Goal: Check status: Check status

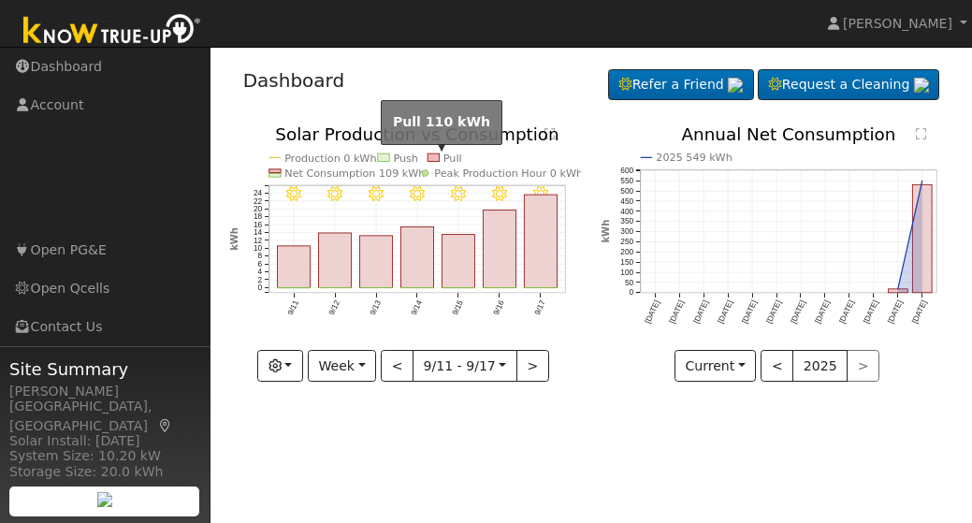
click at [431, 157] on rect at bounding box center [433, 156] width 12 height 7
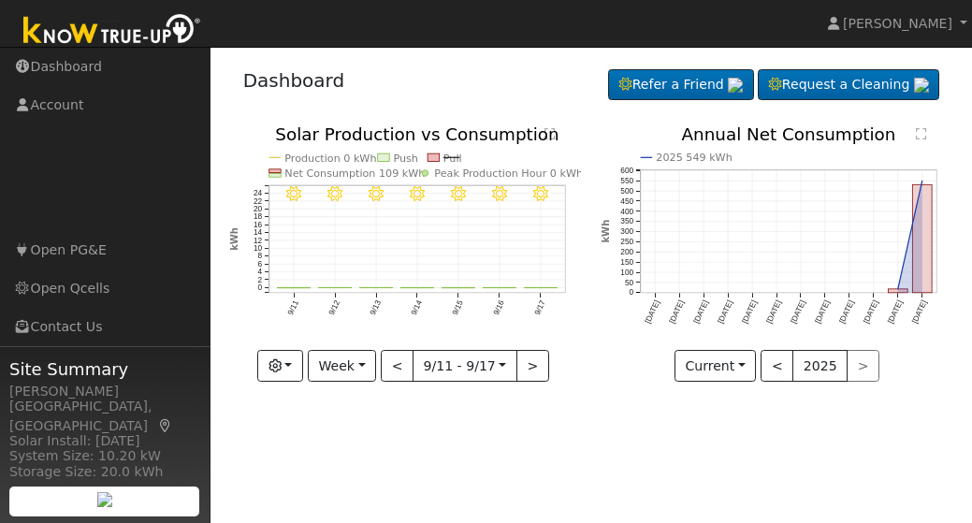
click at [431, 157] on rect at bounding box center [433, 156] width 12 height 7
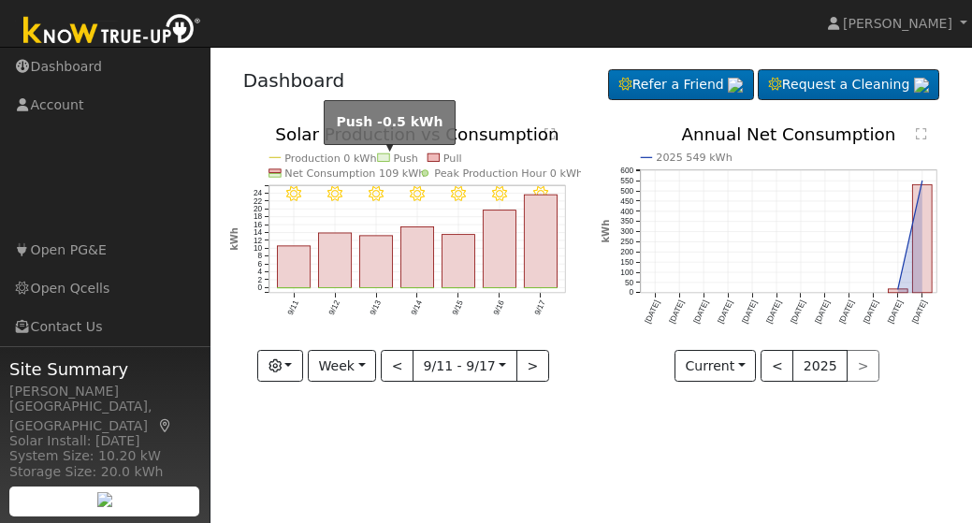
click at [388, 158] on rect at bounding box center [384, 156] width 12 height 7
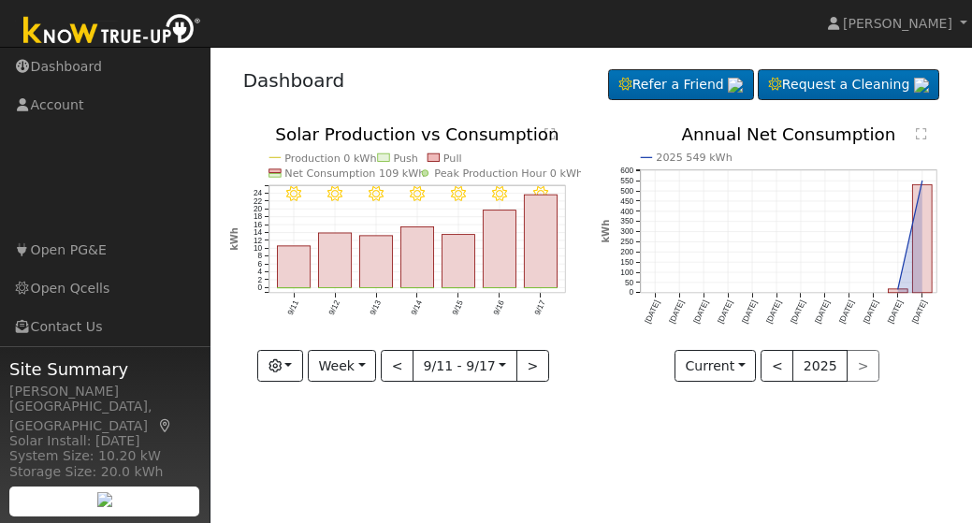
click at [388, 158] on rect at bounding box center [384, 156] width 12 height 7
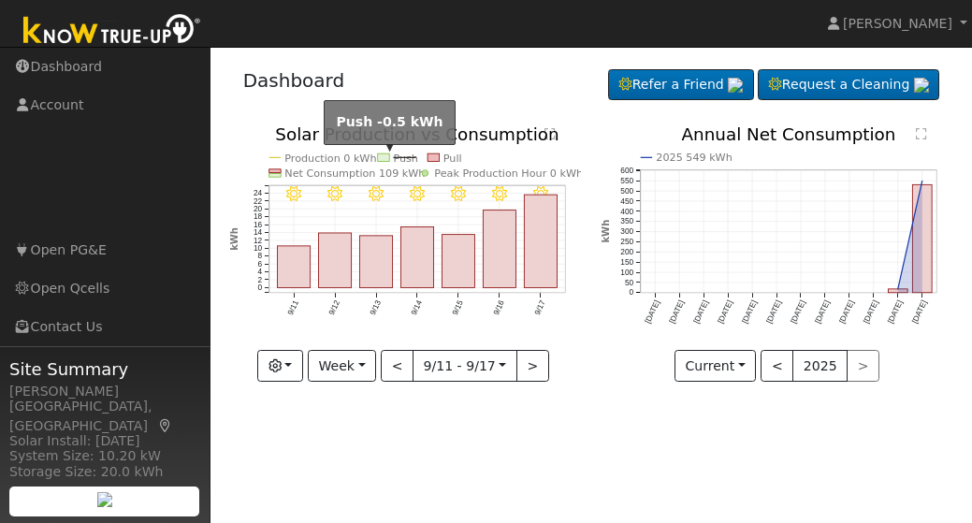
click at [388, 158] on rect at bounding box center [384, 156] width 12 height 7
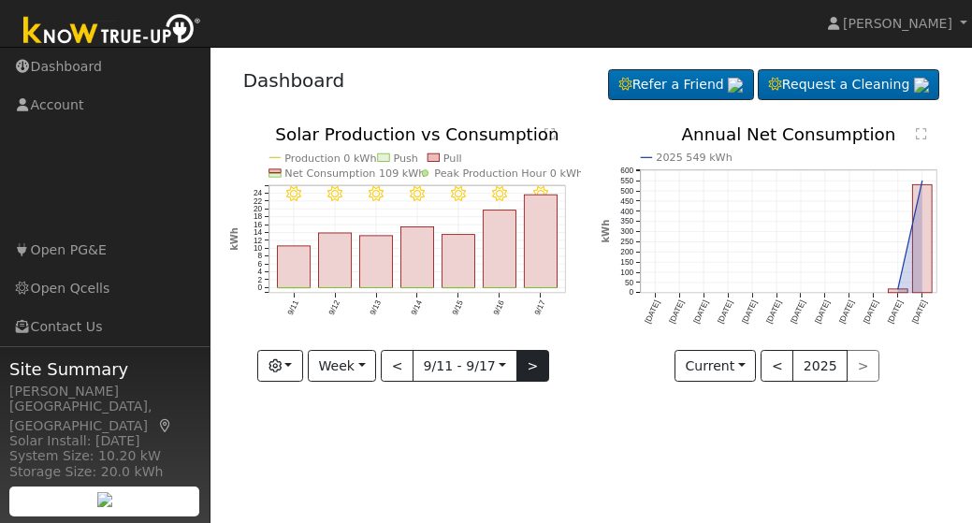
click at [527, 364] on button ">" at bounding box center [532, 366] width 33 height 32
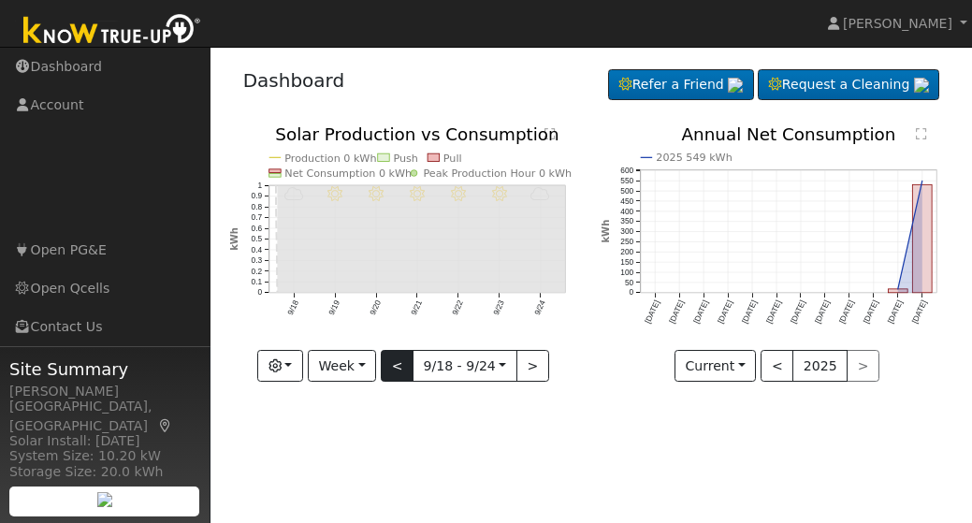
click at [401, 363] on button "<" at bounding box center [397, 366] width 33 height 32
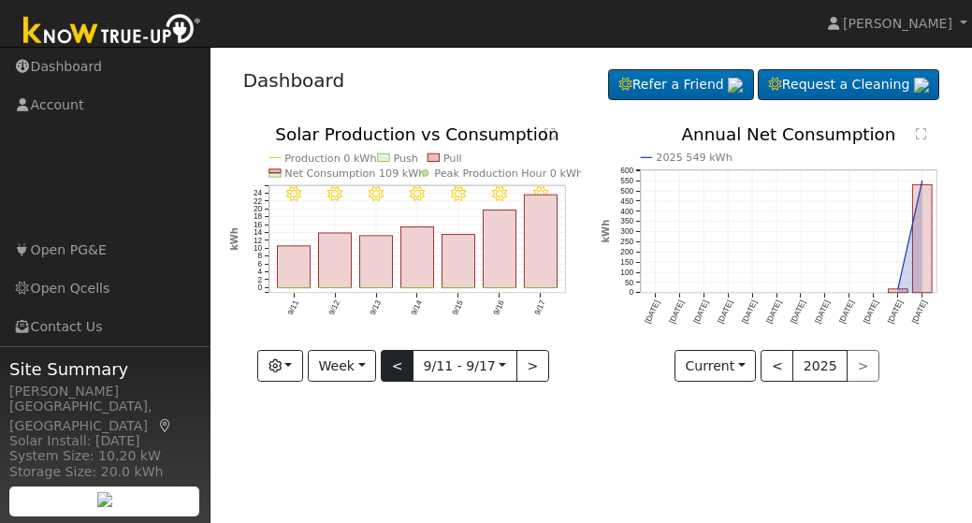
click at [401, 363] on button "<" at bounding box center [397, 366] width 33 height 32
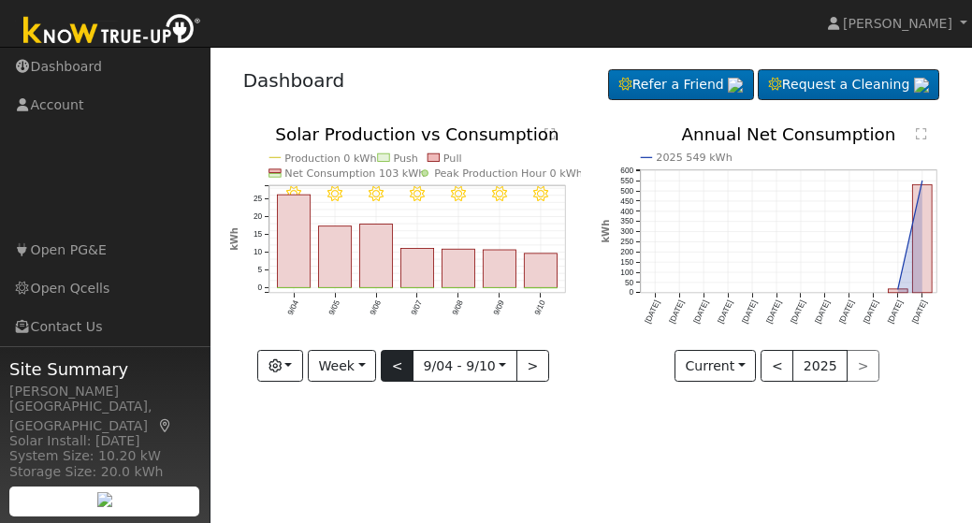
click at [401, 363] on button "<" at bounding box center [397, 366] width 33 height 32
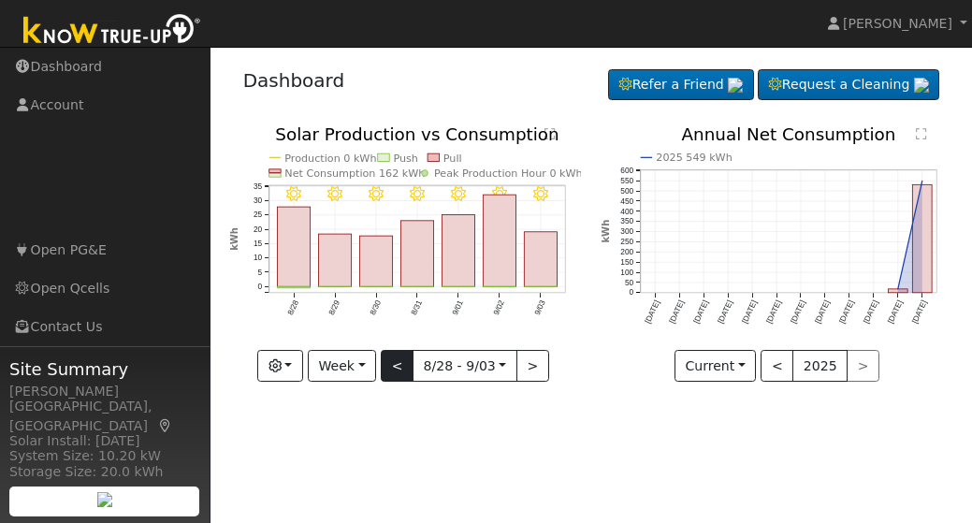
click at [401, 363] on button "<" at bounding box center [397, 366] width 33 height 32
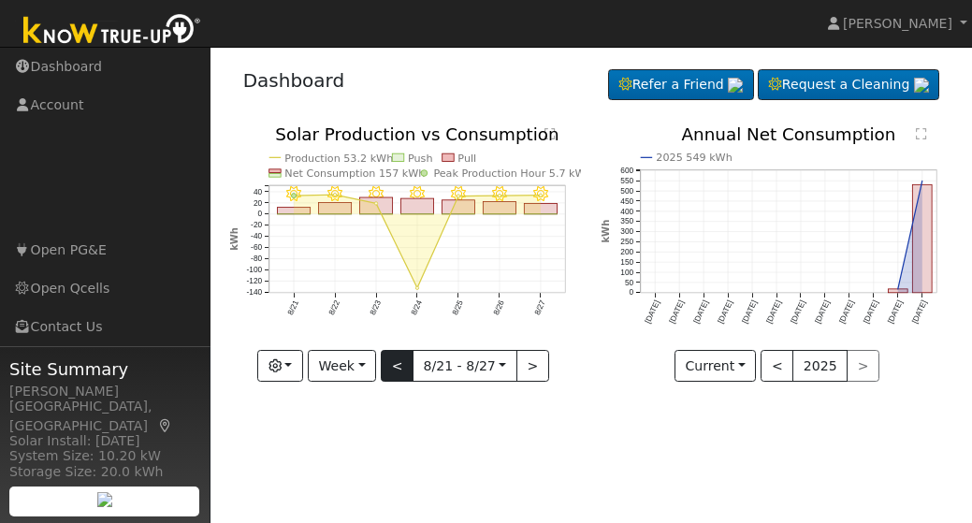
click at [401, 363] on button "<" at bounding box center [397, 366] width 33 height 32
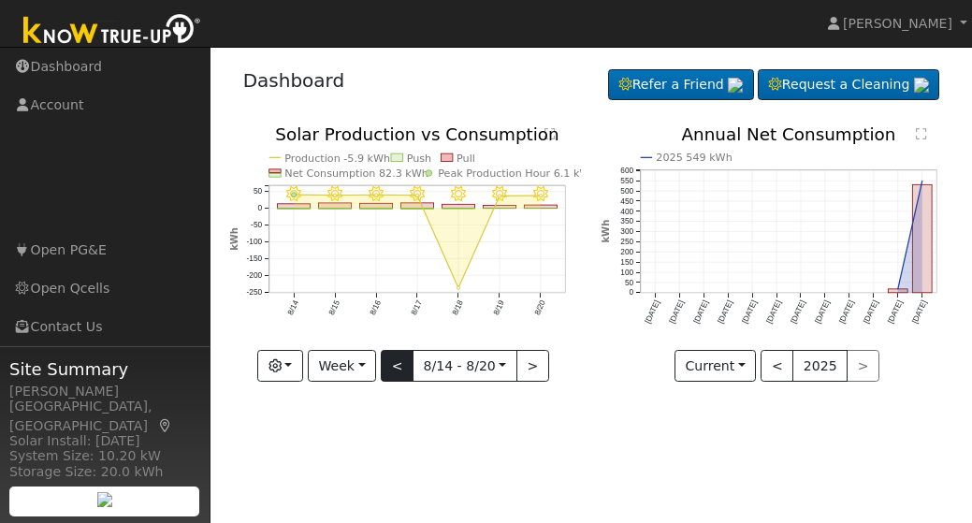
click at [401, 363] on button "<" at bounding box center [397, 366] width 33 height 32
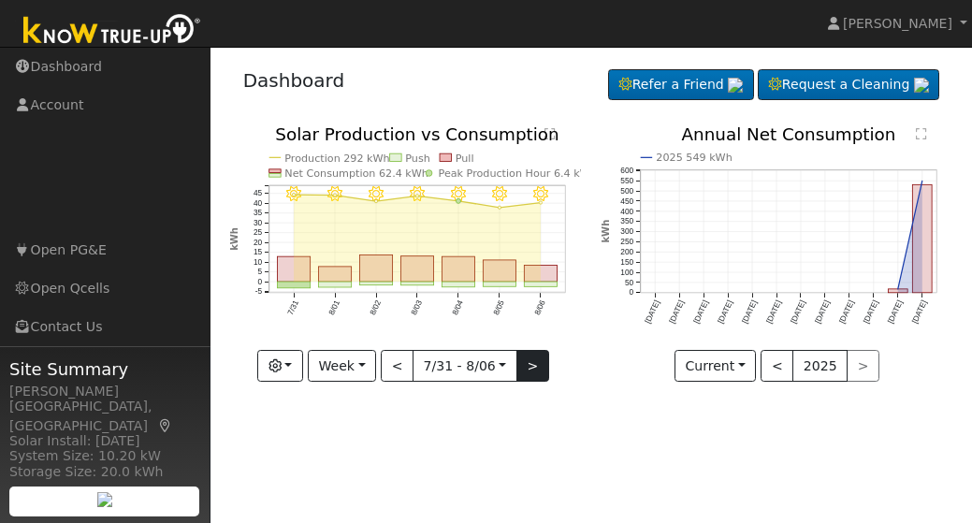
click at [531, 365] on button ">" at bounding box center [532, 366] width 33 height 32
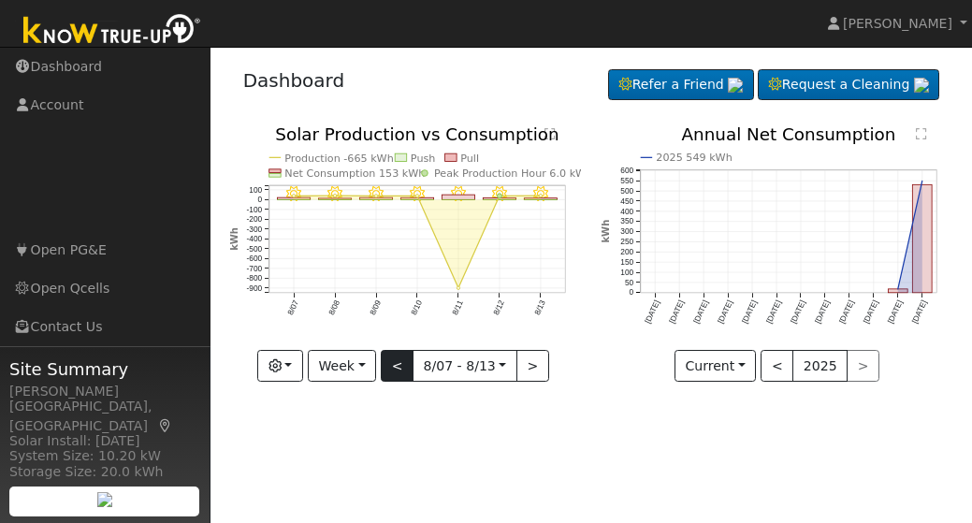
click at [404, 365] on button "<" at bounding box center [397, 366] width 33 height 32
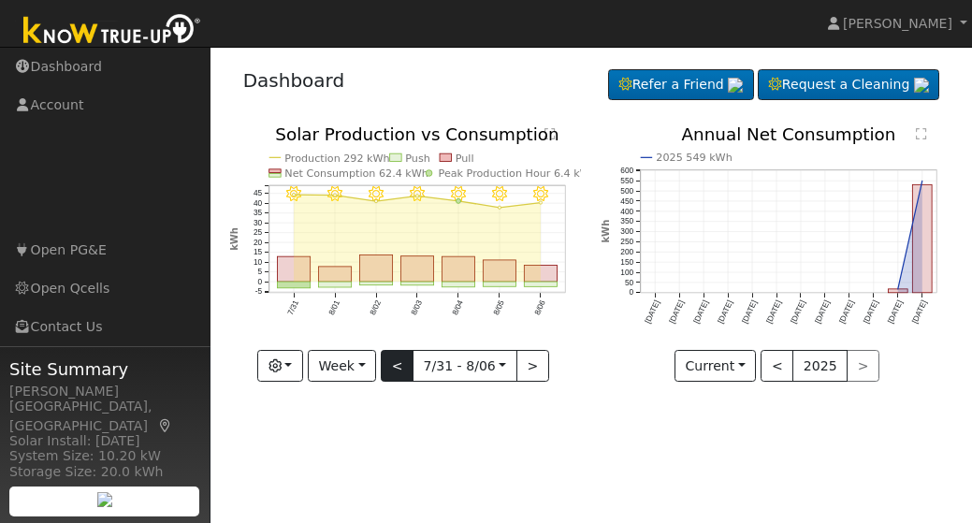
click at [401, 368] on button "<" at bounding box center [397, 366] width 33 height 32
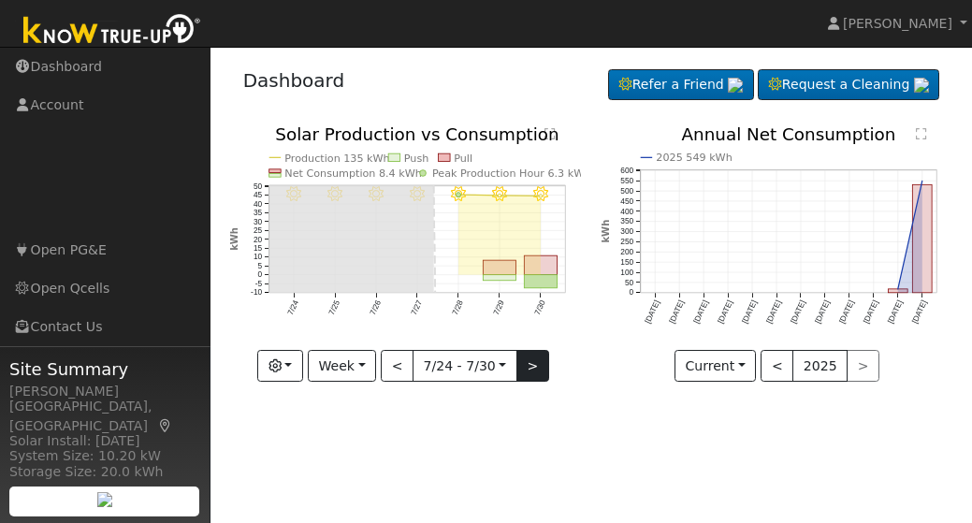
click at [530, 364] on button ">" at bounding box center [532, 366] width 33 height 32
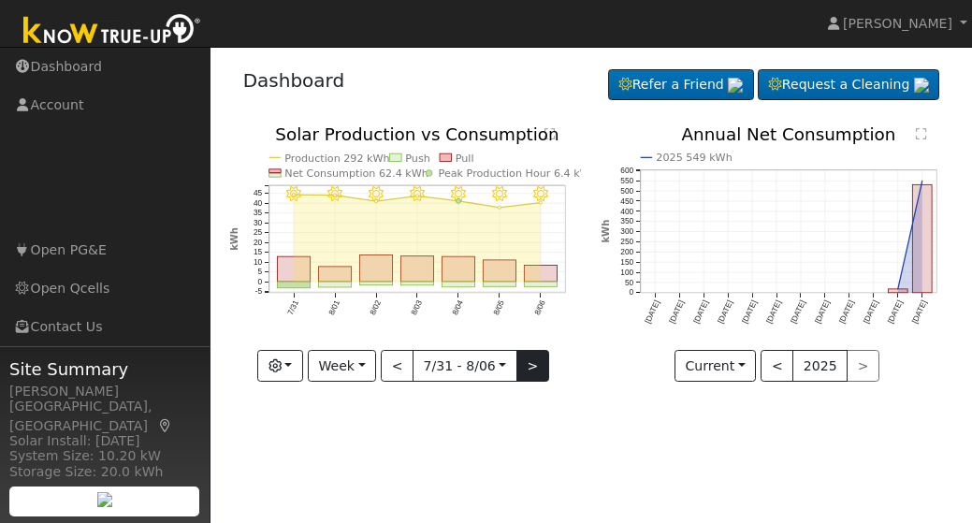
click at [530, 364] on button ">" at bounding box center [532, 366] width 33 height 32
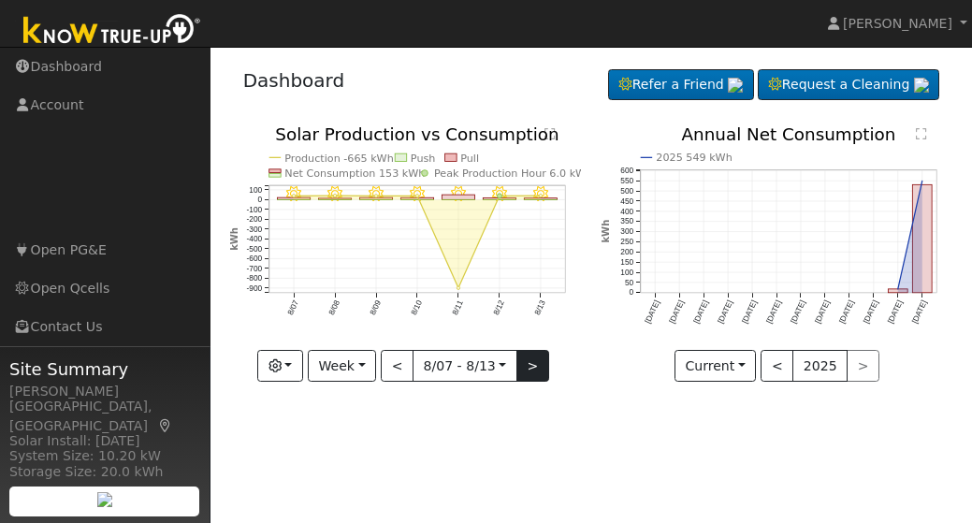
click at [530, 364] on button ">" at bounding box center [532, 366] width 33 height 32
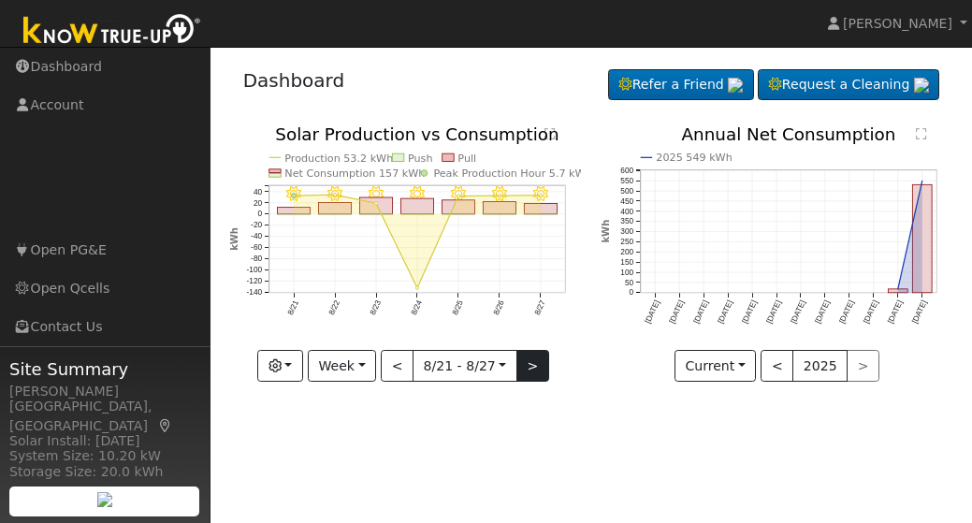
click at [530, 364] on button ">" at bounding box center [532, 366] width 33 height 32
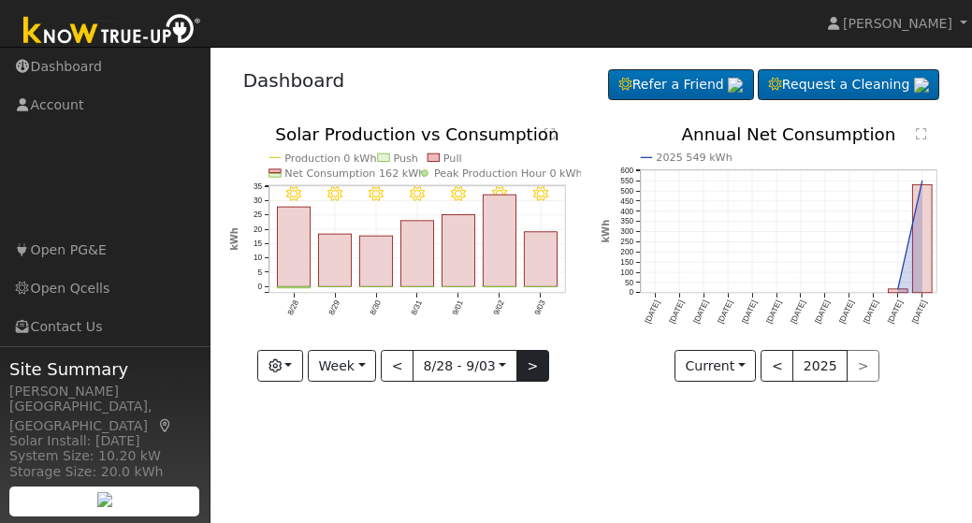
click at [530, 364] on button ">" at bounding box center [532, 366] width 33 height 32
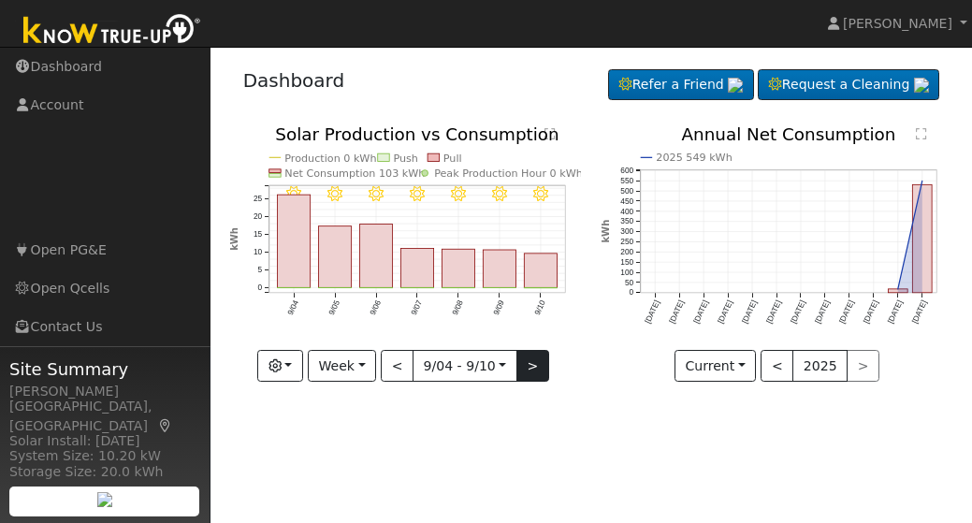
click at [530, 364] on button ">" at bounding box center [532, 366] width 33 height 32
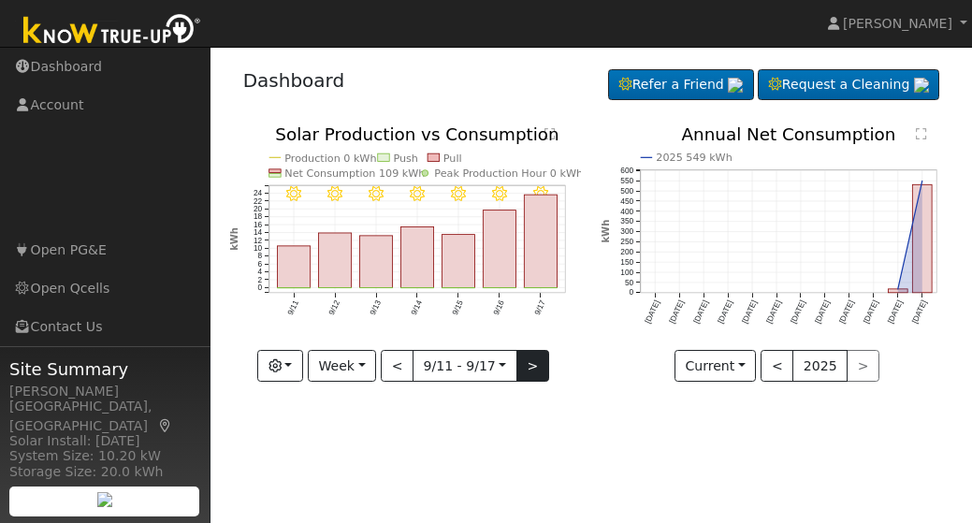
click at [530, 364] on button ">" at bounding box center [532, 366] width 33 height 32
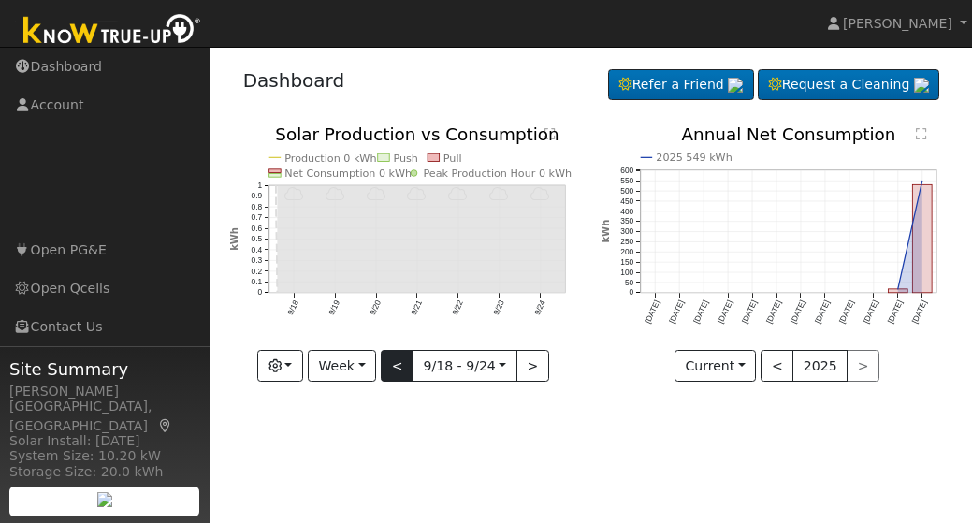
click at [397, 364] on button "<" at bounding box center [397, 366] width 33 height 32
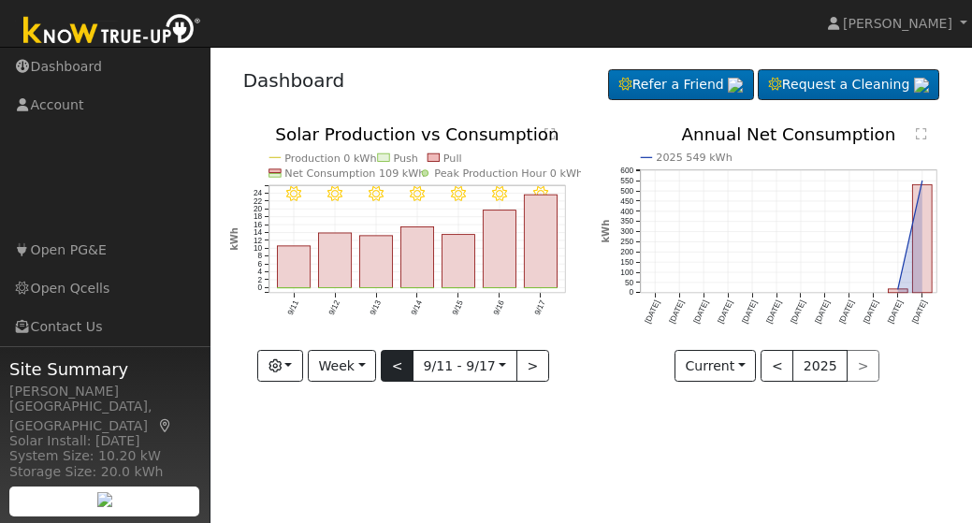
click at [397, 364] on button "<" at bounding box center [397, 366] width 33 height 32
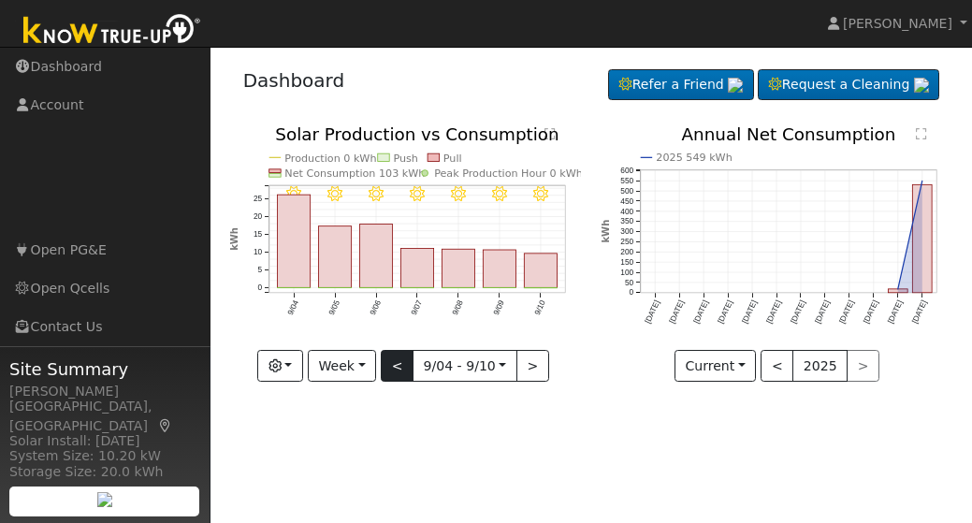
click at [397, 364] on button "<" at bounding box center [397, 366] width 33 height 32
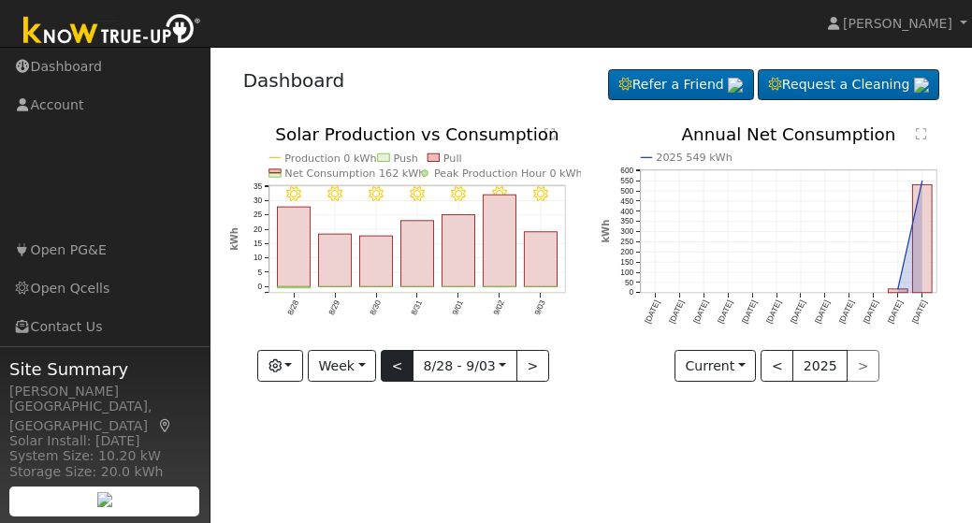
click at [397, 364] on button "<" at bounding box center [397, 366] width 33 height 32
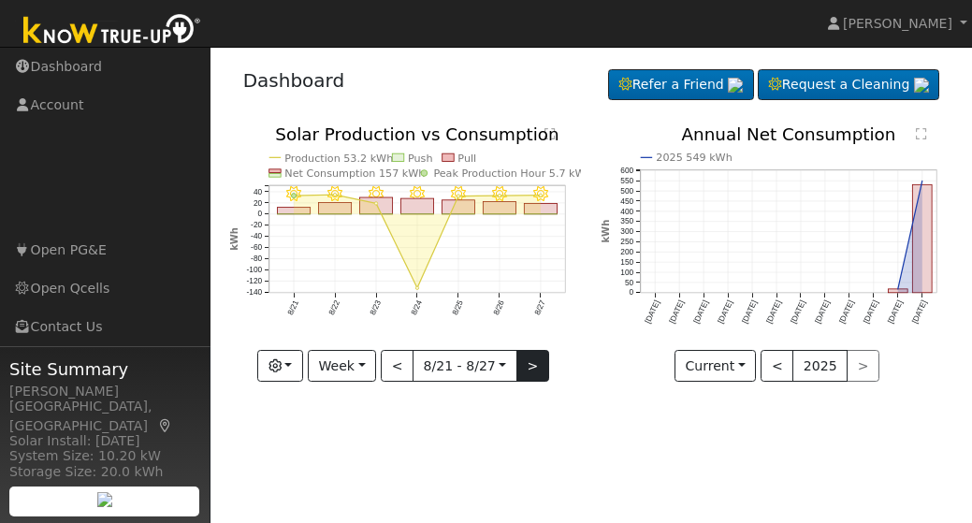
click at [528, 365] on button ">" at bounding box center [532, 366] width 33 height 32
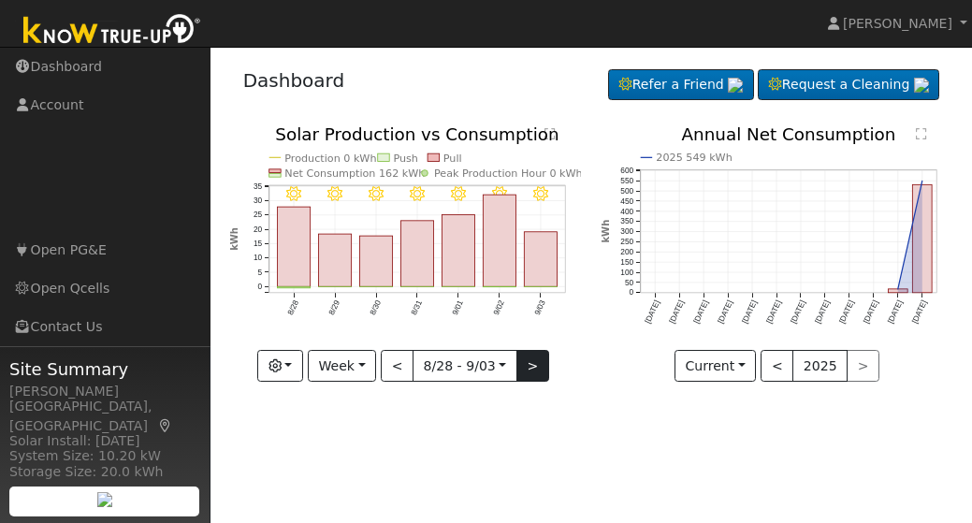
click at [528, 365] on button ">" at bounding box center [532, 366] width 33 height 32
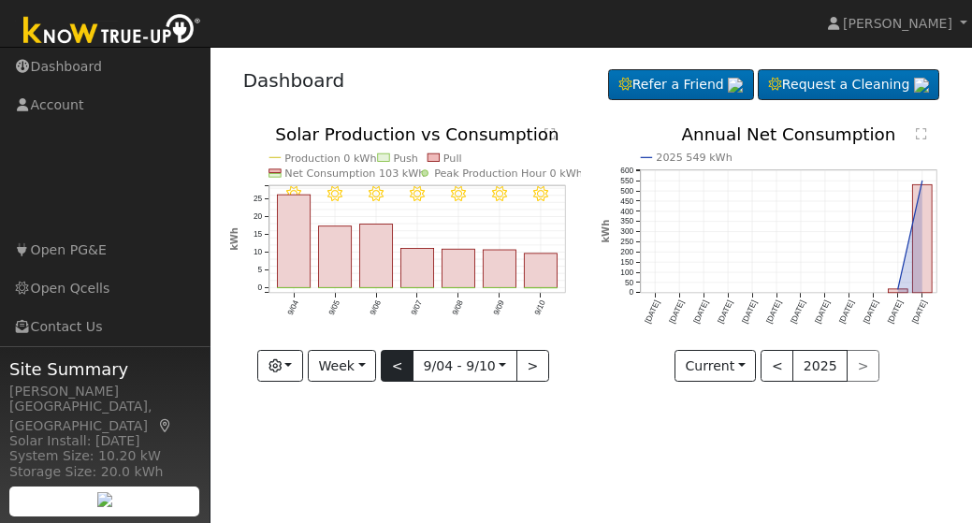
click at [395, 361] on button "<" at bounding box center [397, 366] width 33 height 32
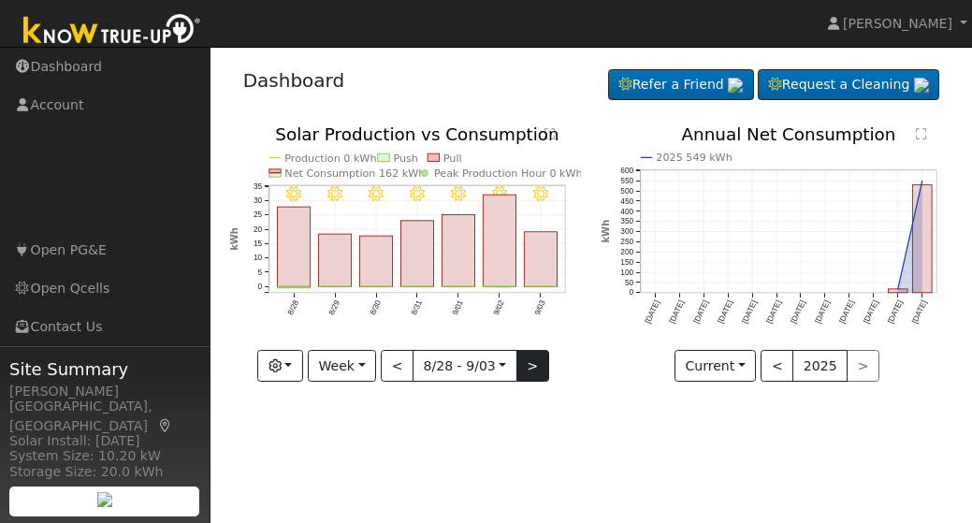
click at [528, 365] on button ">" at bounding box center [532, 366] width 33 height 32
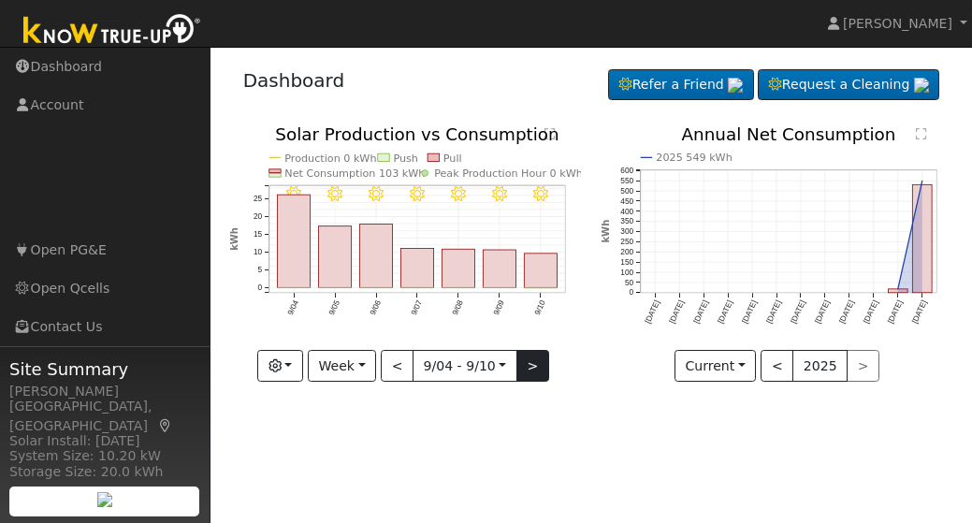
click at [528, 365] on button ">" at bounding box center [532, 366] width 33 height 32
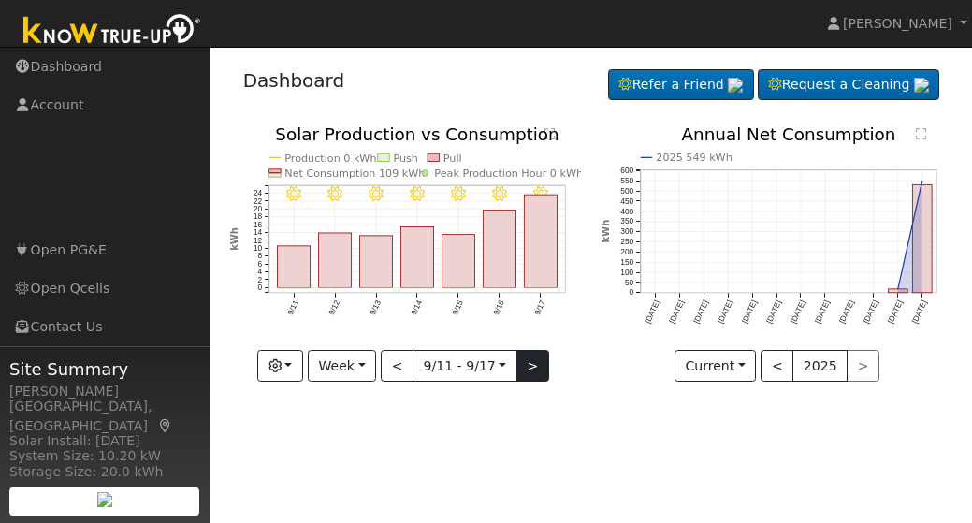
click at [528, 365] on button ">" at bounding box center [532, 366] width 33 height 32
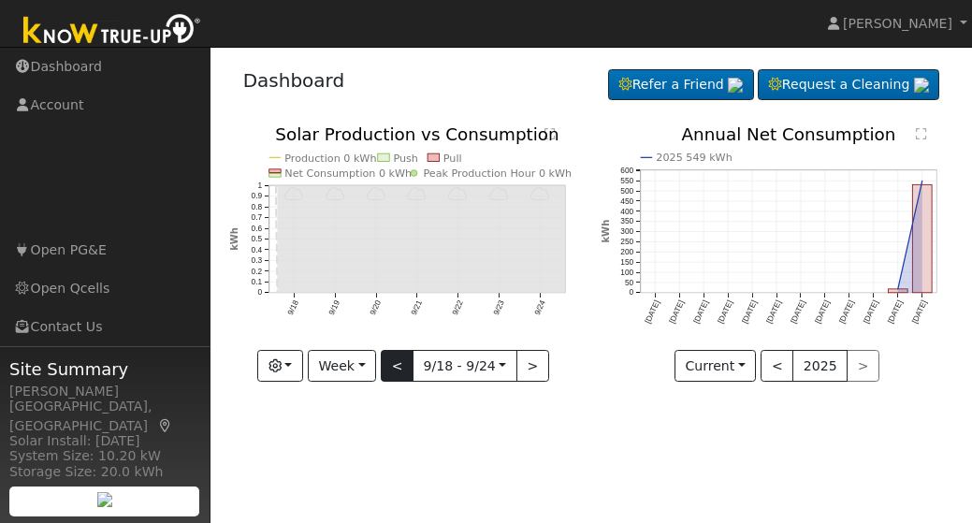
click at [396, 362] on button "<" at bounding box center [397, 366] width 33 height 32
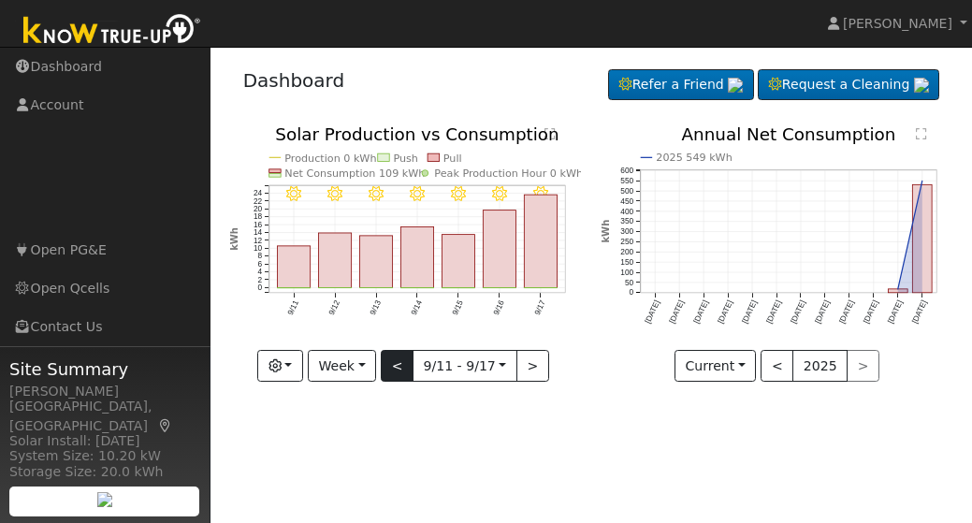
click at [396, 362] on button "<" at bounding box center [397, 366] width 33 height 32
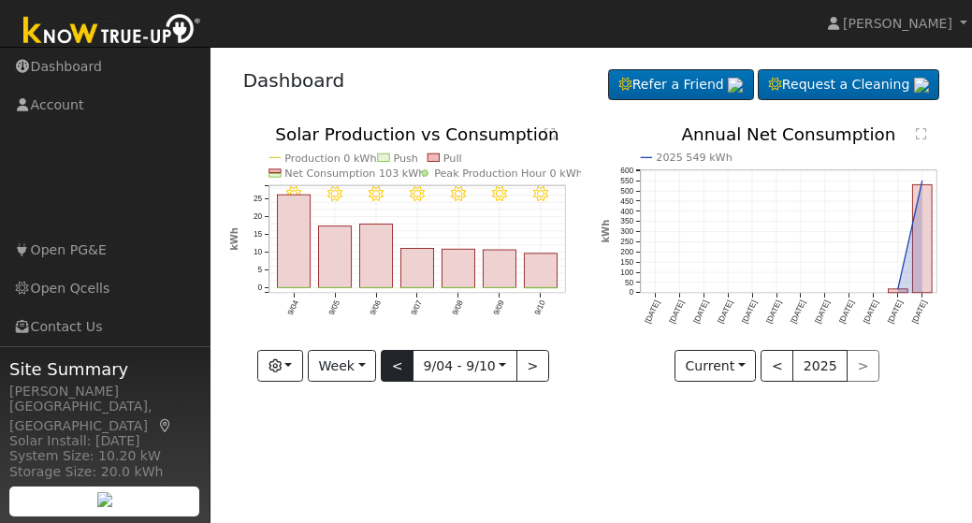
click at [396, 362] on button "<" at bounding box center [397, 366] width 33 height 32
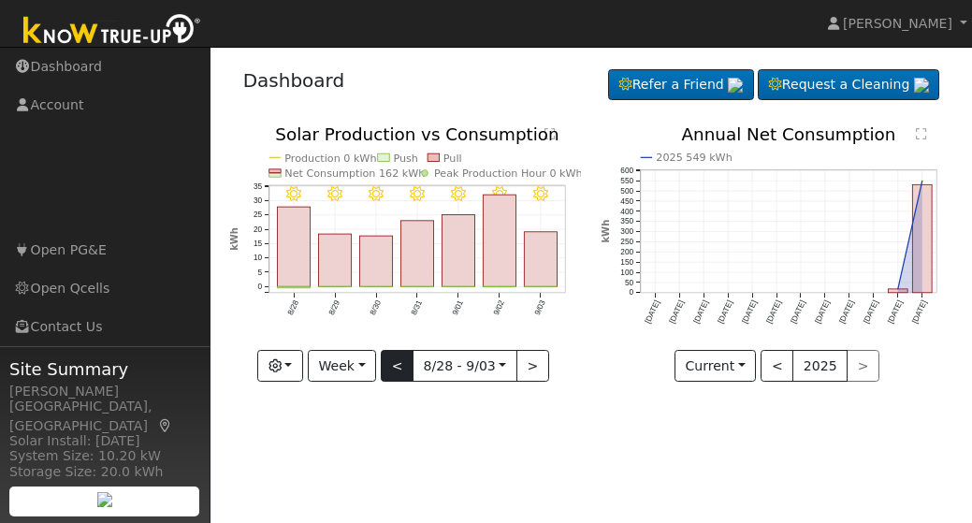
click at [396, 362] on button "<" at bounding box center [397, 366] width 33 height 32
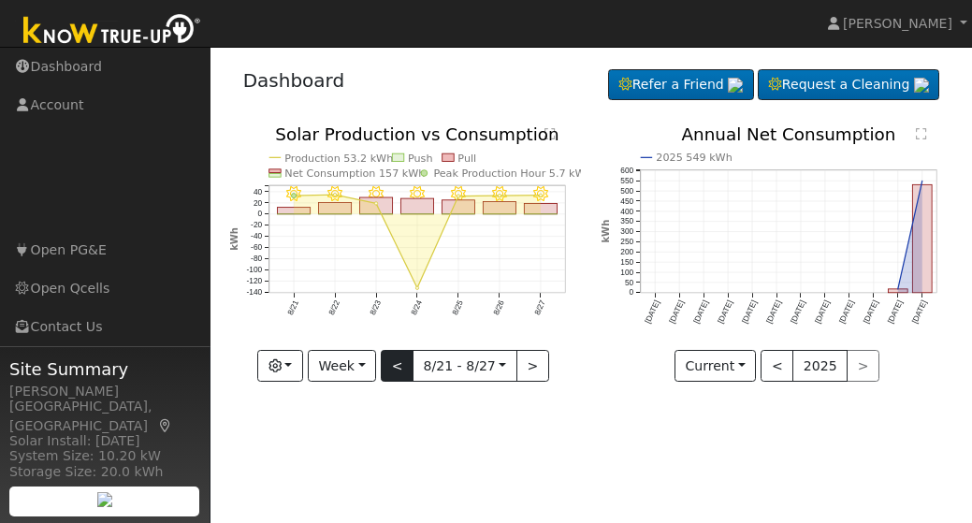
click at [396, 362] on button "<" at bounding box center [397, 366] width 33 height 32
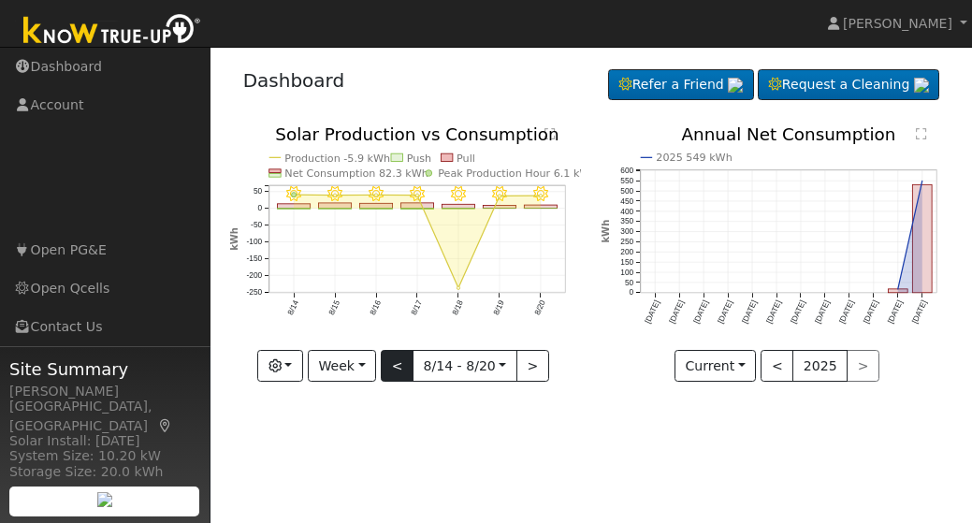
click at [396, 362] on button "<" at bounding box center [397, 366] width 33 height 32
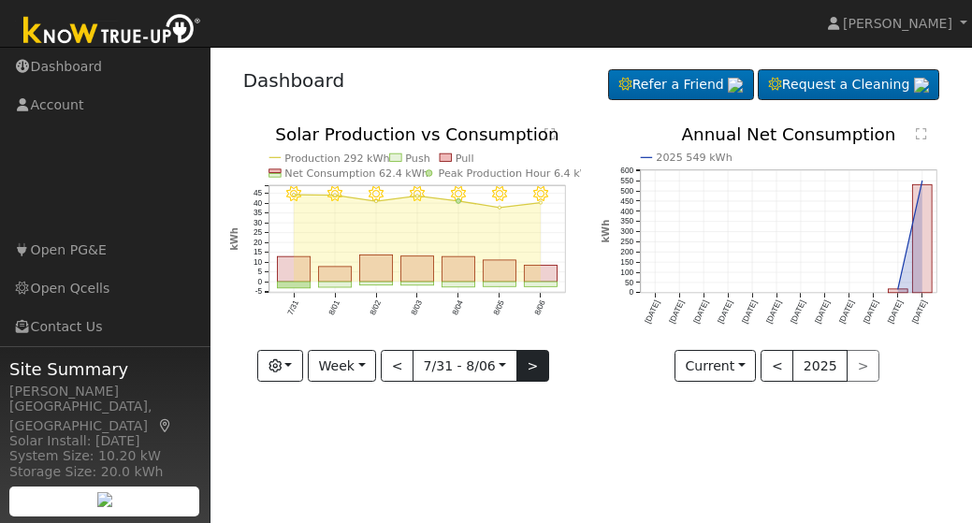
click at [526, 365] on button ">" at bounding box center [532, 366] width 33 height 32
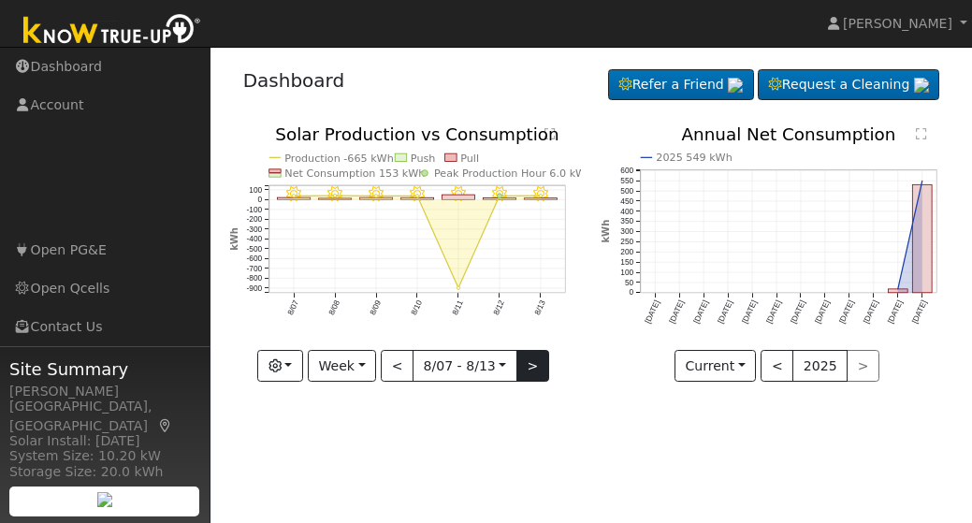
click at [531, 366] on button ">" at bounding box center [532, 366] width 33 height 32
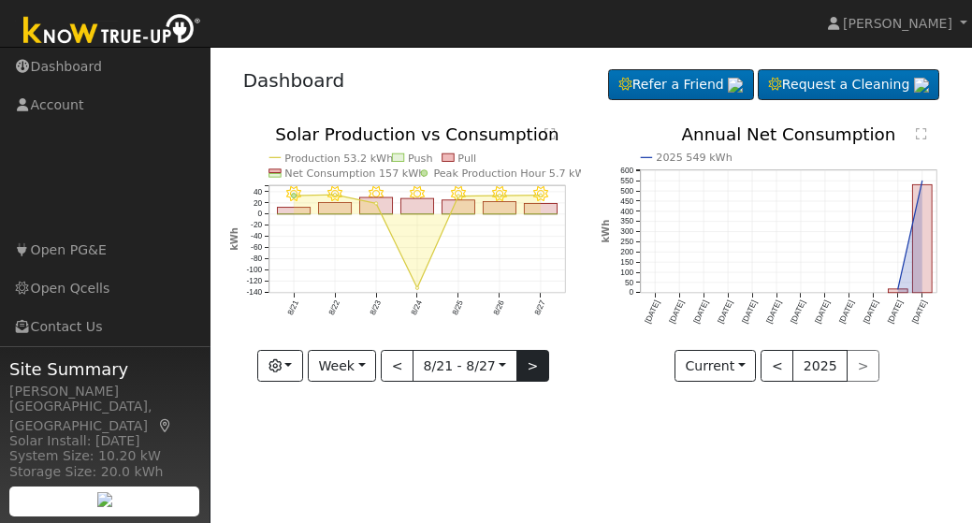
click at [529, 363] on button ">" at bounding box center [532, 366] width 33 height 32
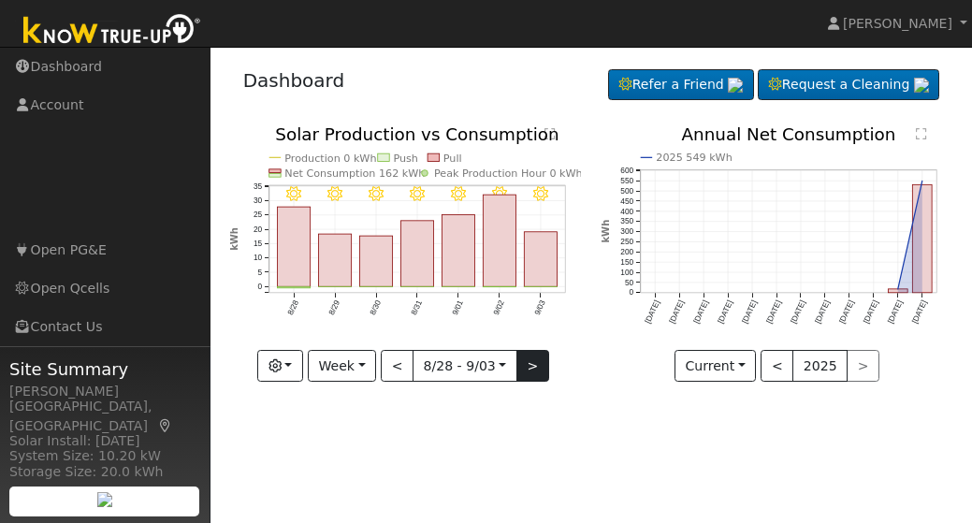
click at [529, 363] on button ">" at bounding box center [532, 366] width 33 height 32
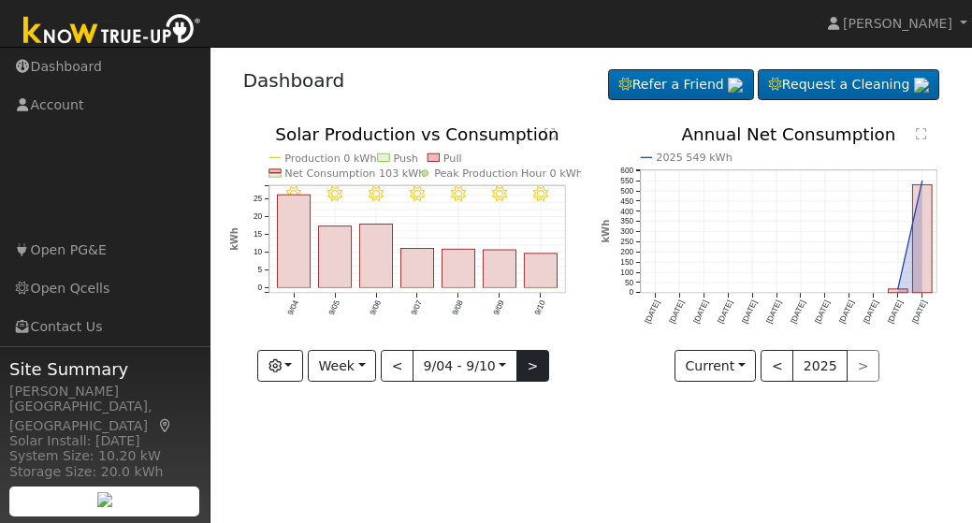
click at [529, 363] on button ">" at bounding box center [532, 366] width 33 height 32
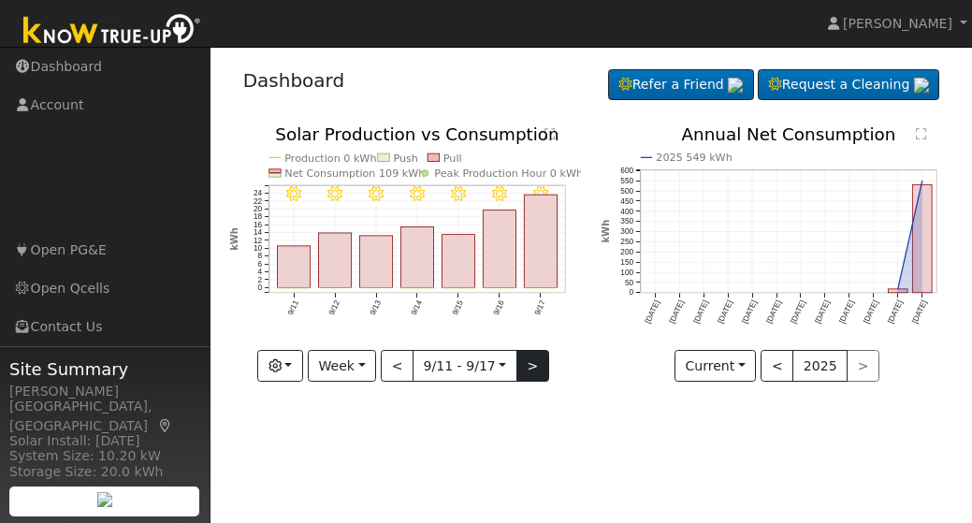
click at [529, 363] on button ">" at bounding box center [532, 366] width 33 height 32
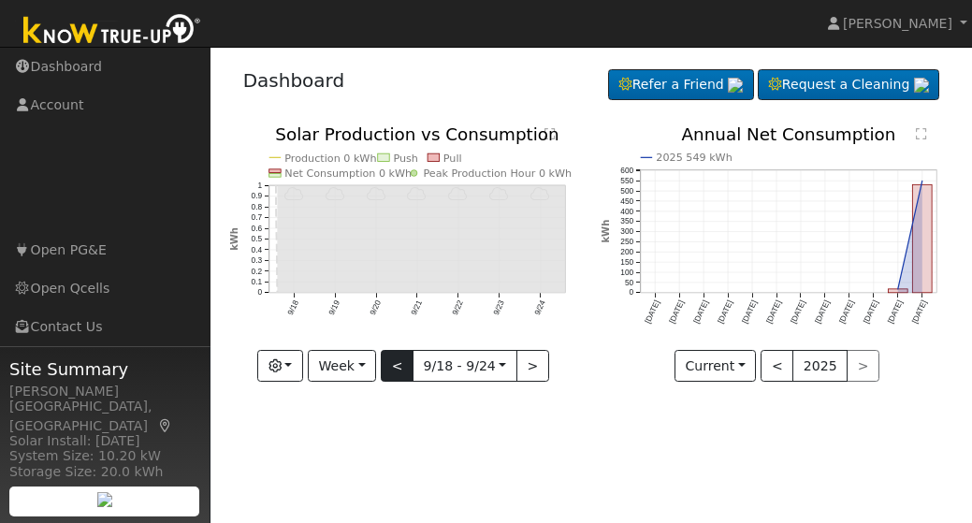
click at [395, 361] on button "<" at bounding box center [397, 366] width 33 height 32
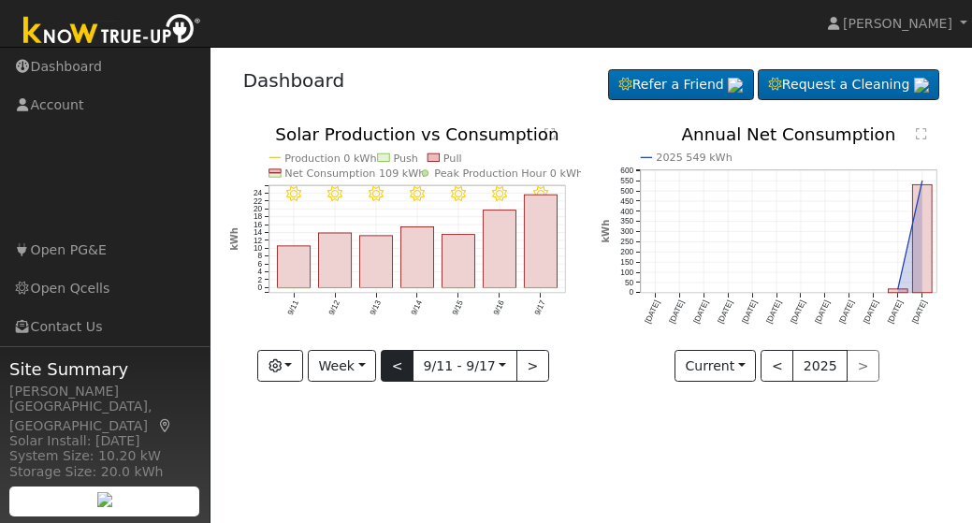
click at [395, 361] on button "<" at bounding box center [397, 366] width 33 height 32
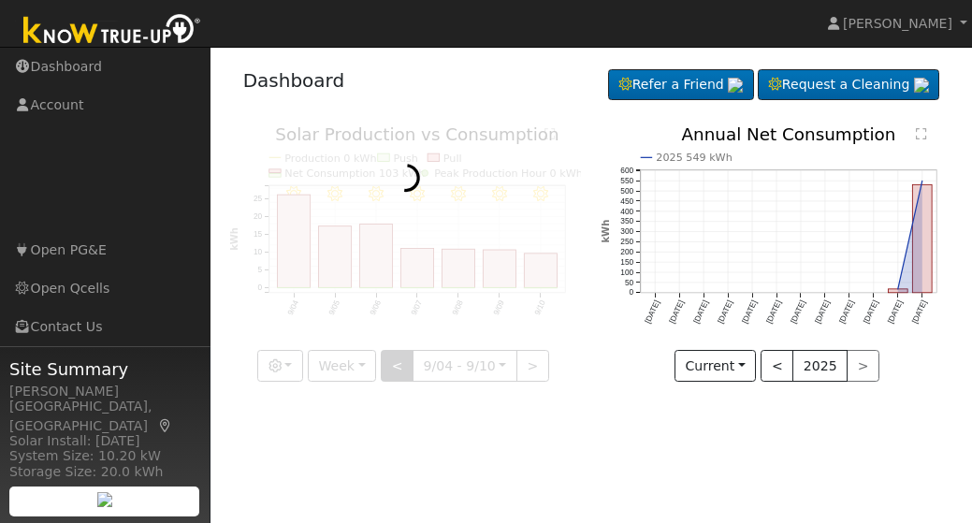
click at [395, 361] on div at bounding box center [406, 253] width 352 height 255
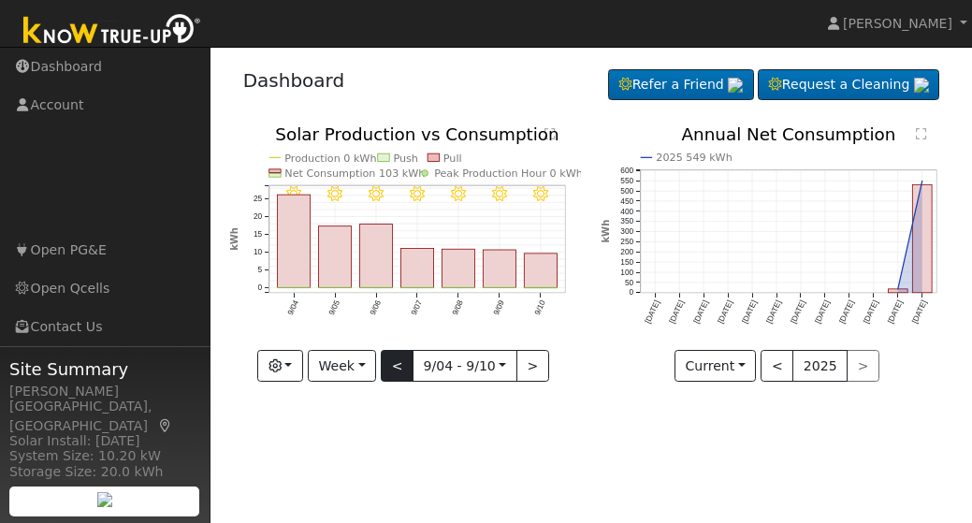
click at [395, 361] on button "<" at bounding box center [397, 366] width 33 height 32
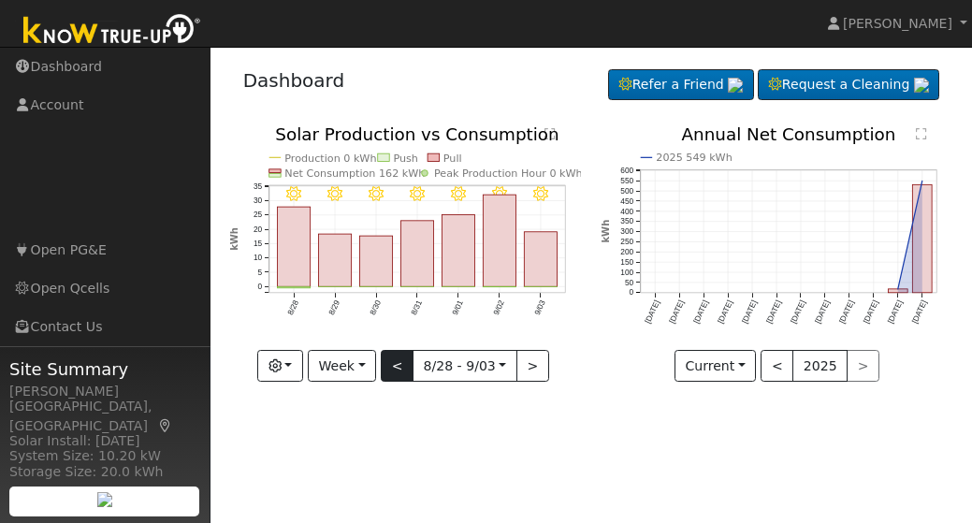
click at [395, 361] on button "<" at bounding box center [397, 366] width 33 height 32
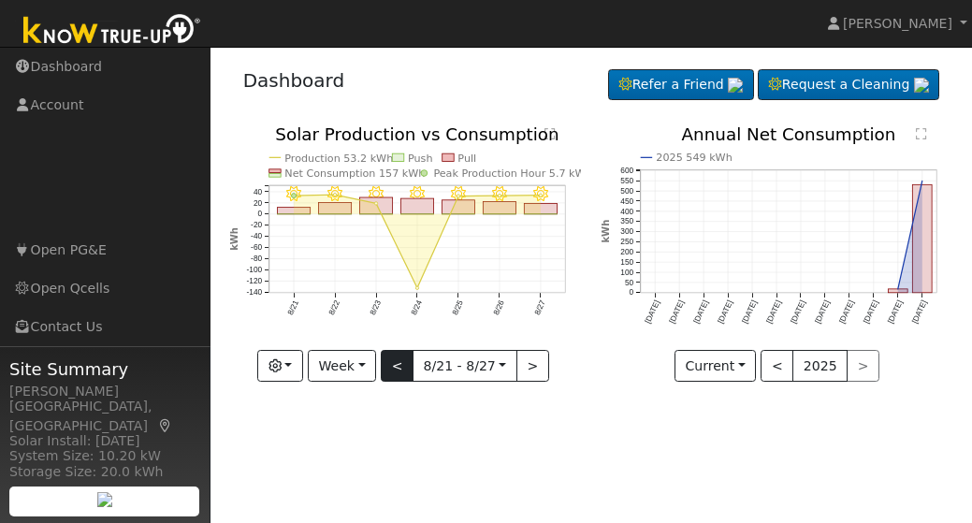
click at [395, 361] on button "<" at bounding box center [397, 366] width 33 height 32
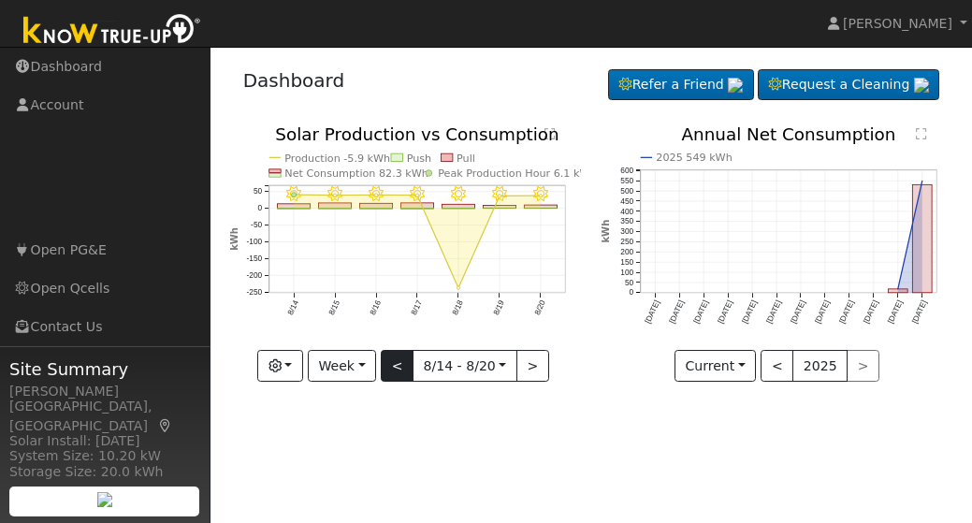
click at [395, 361] on button "<" at bounding box center [397, 366] width 33 height 32
type input "2025-07-31"
